Goal: Information Seeking & Learning: Learn about a topic

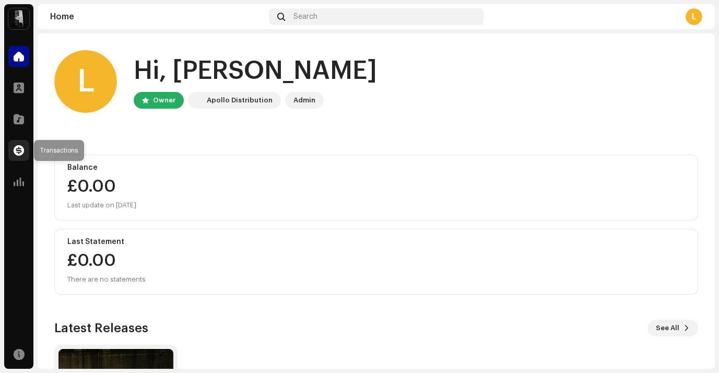
click at [13, 155] on div at bounding box center [18, 150] width 21 height 21
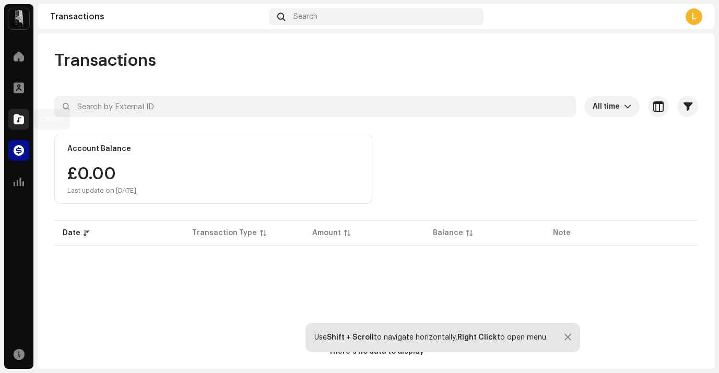
click at [23, 121] on span at bounding box center [19, 119] width 10 height 8
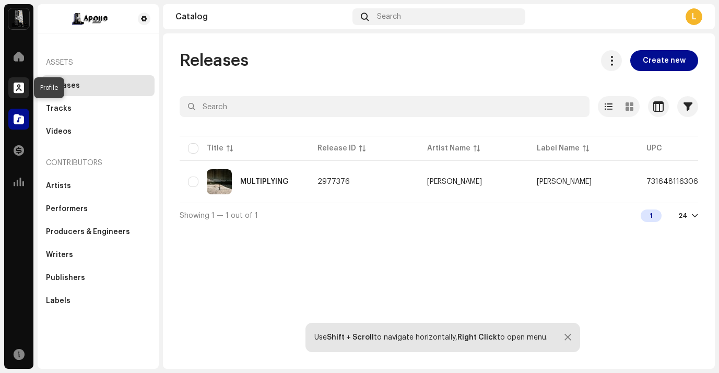
click at [22, 89] on span at bounding box center [19, 88] width 10 height 8
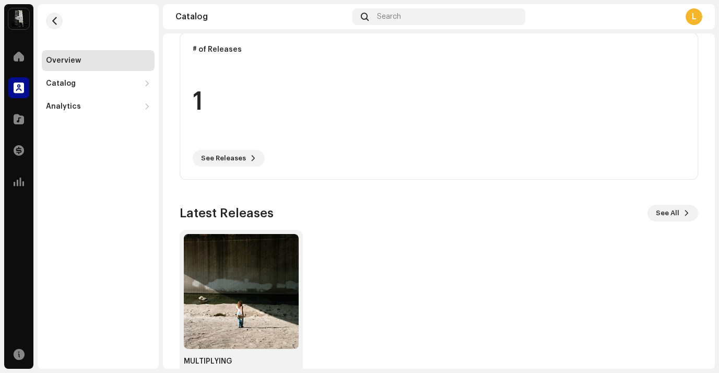
scroll to position [275, 0]
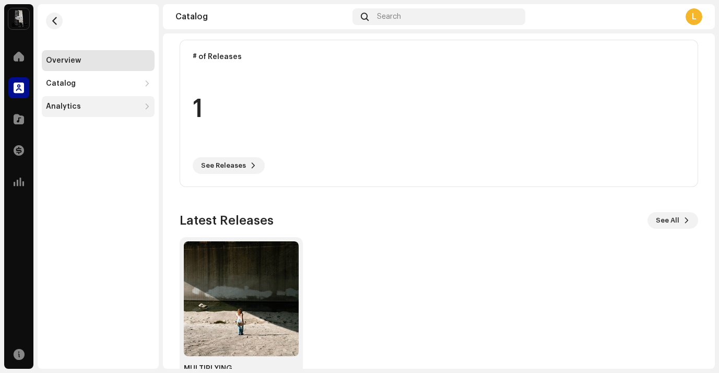
click at [94, 101] on div "Analytics" at bounding box center [98, 106] width 113 height 21
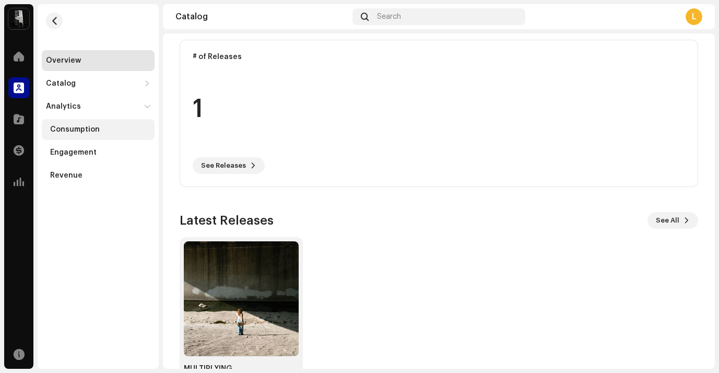
click at [92, 126] on div "Consumption" at bounding box center [75, 129] width 50 height 8
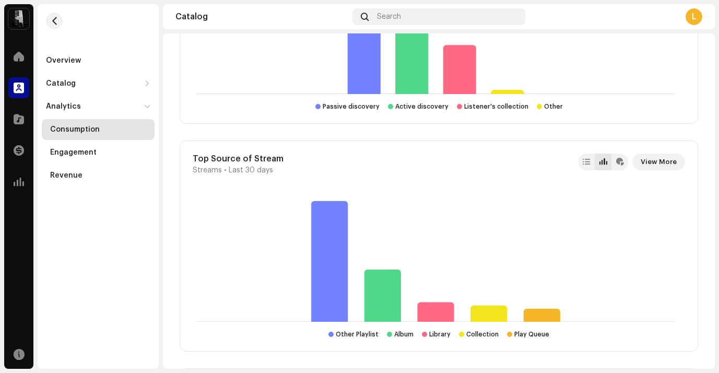
scroll to position [834, 0]
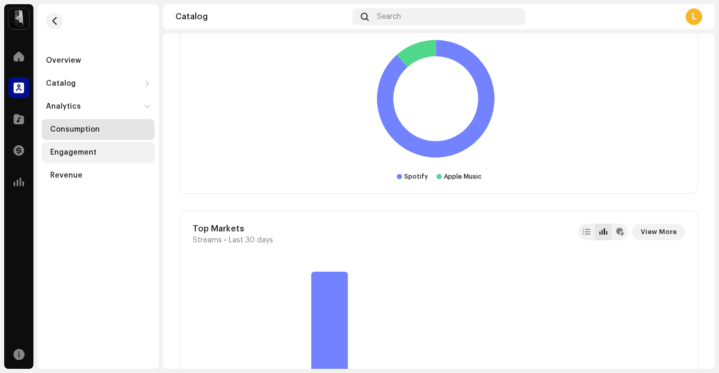
click at [75, 158] on div "Engagement" at bounding box center [98, 152] width 113 height 21
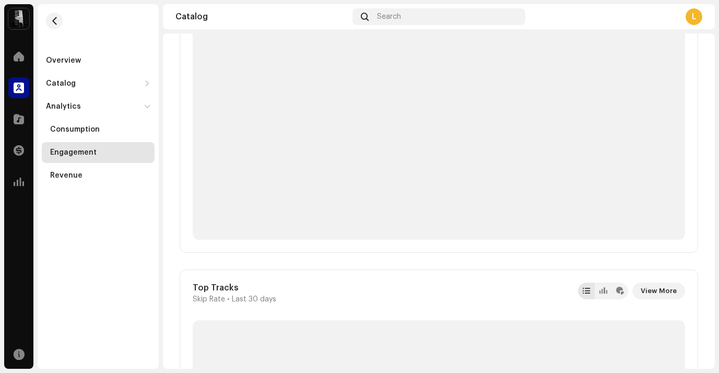
scroll to position [244, 0]
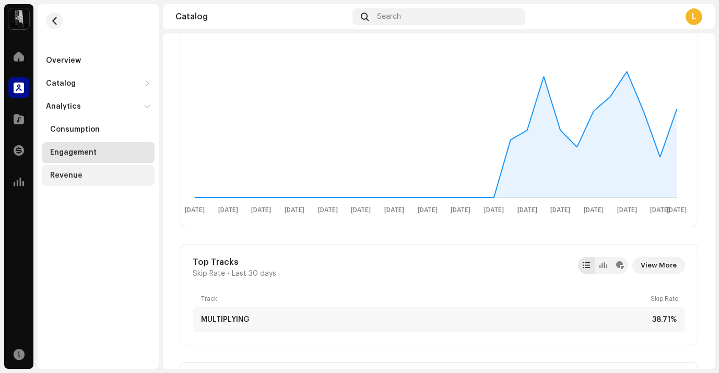
click at [78, 165] on div "Revenue" at bounding box center [98, 175] width 113 height 21
click at [75, 173] on div "Revenue" at bounding box center [66, 175] width 32 height 8
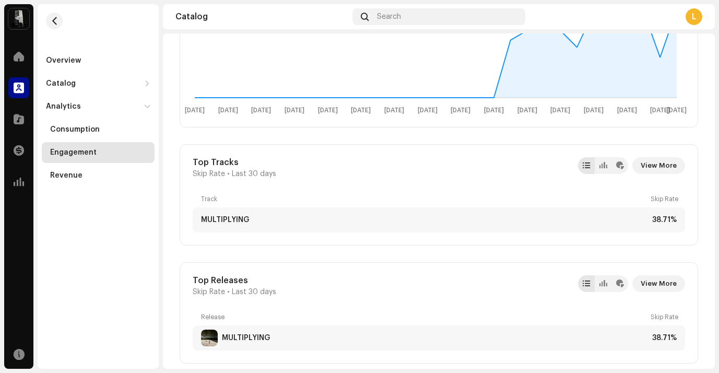
scroll to position [3, 0]
